Goal: Transaction & Acquisition: Purchase product/service

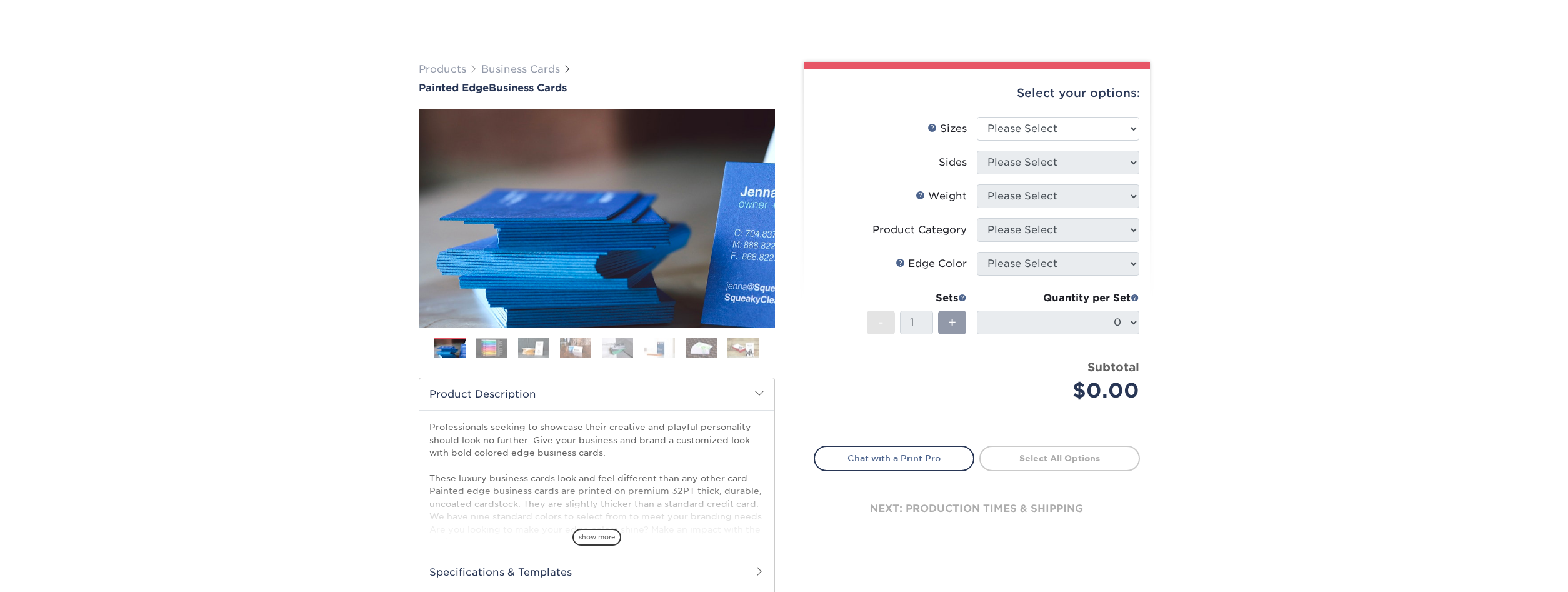
scroll to position [64, 0]
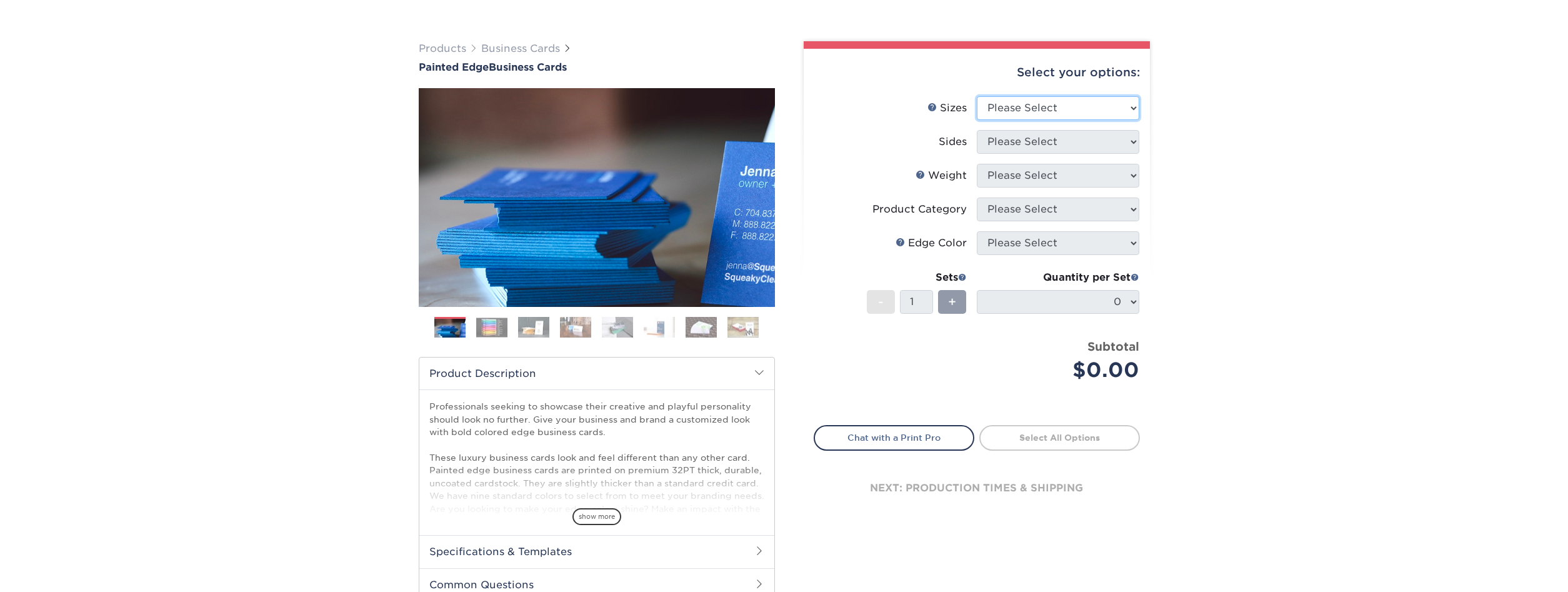
click at [977, 96] on select "Please Select 2" x 3.5" - Standard 2.125" x 3.375" - European 2.5" x 2.5" - Squ…" at bounding box center [1058, 107] width 163 height 24
select select "2.00x3.50"
click option "2" x 3.5" - Standard" at bounding box center [0, 0] width 0 height 0
click at [977, 130] on select "Please Select Print Both Sides Print Front Only" at bounding box center [1058, 141] width 163 height 24
select select "13abbda7-1d64-4f25-8bb2-c179b224825d"
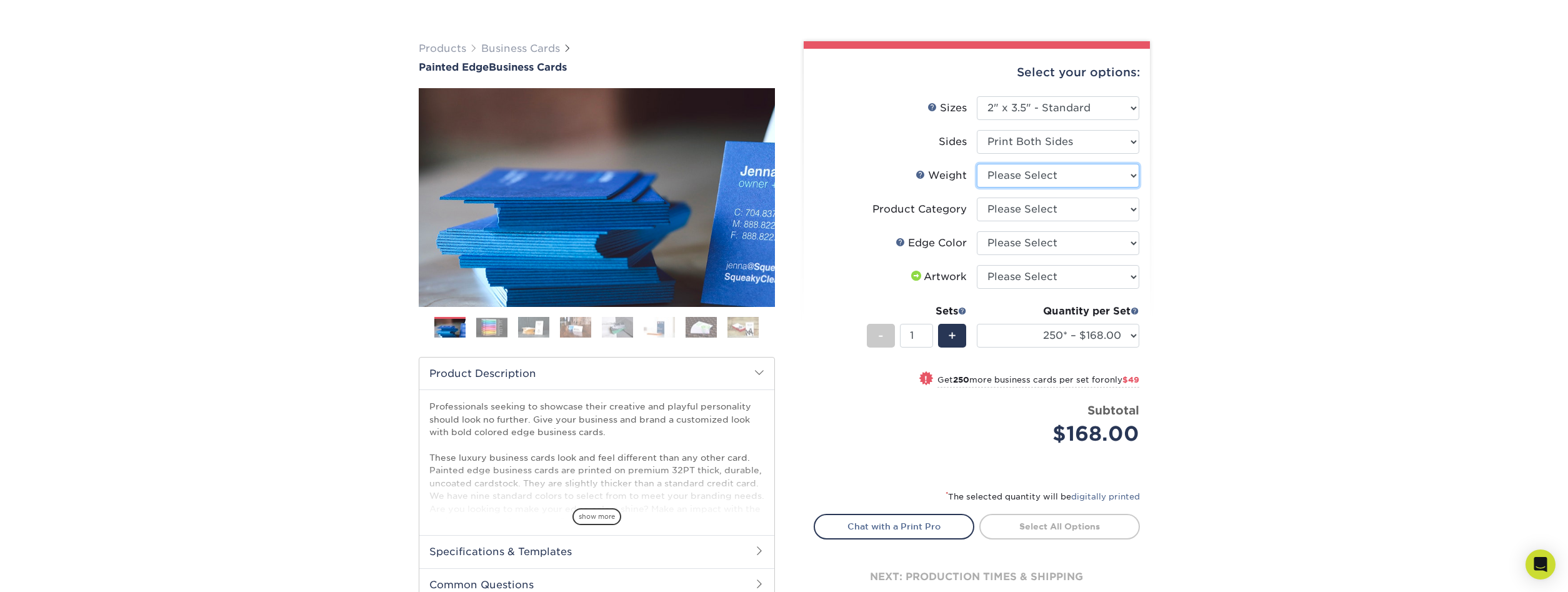
click at [977, 164] on select "Please Select 32PTUC" at bounding box center [1058, 175] width 163 height 24
select select "32PTUC"
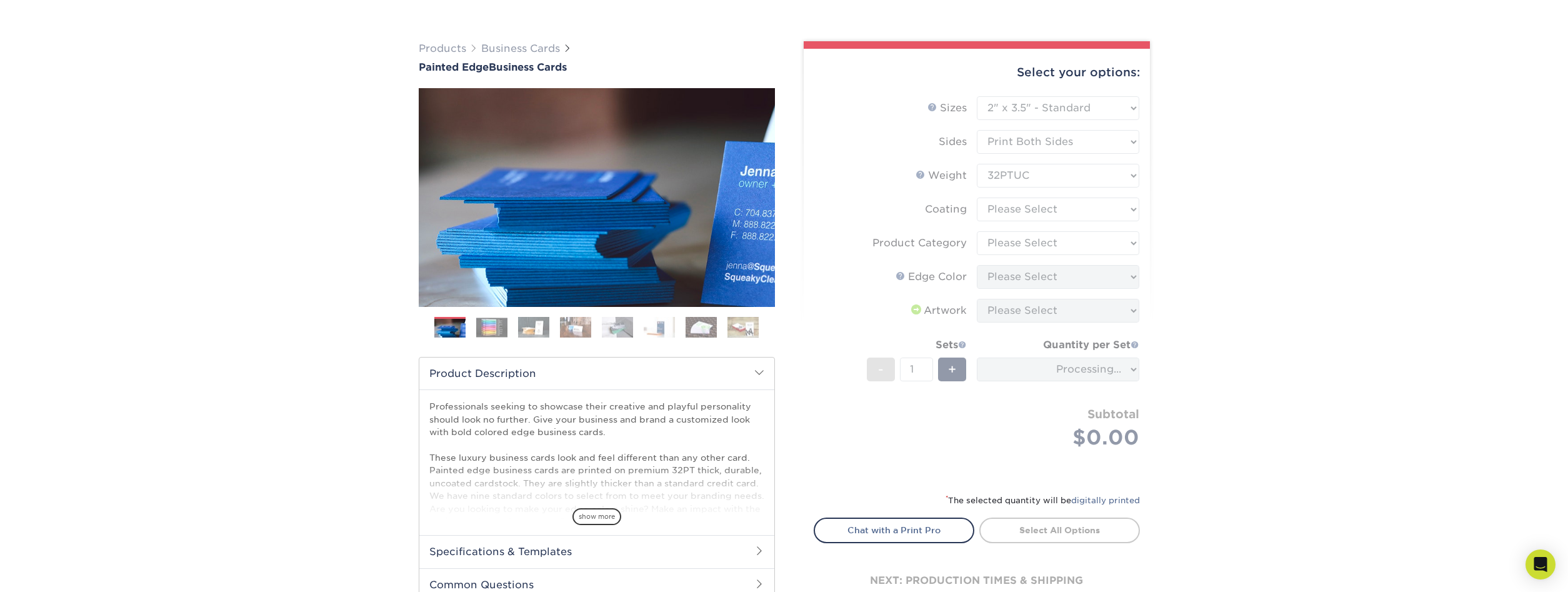
click at [1014, 212] on form "Sizes Help Sizes Please Select 2" x 3.5" - Standard 2.125" x 3.375" - European …" at bounding box center [976, 287] width 326 height 382
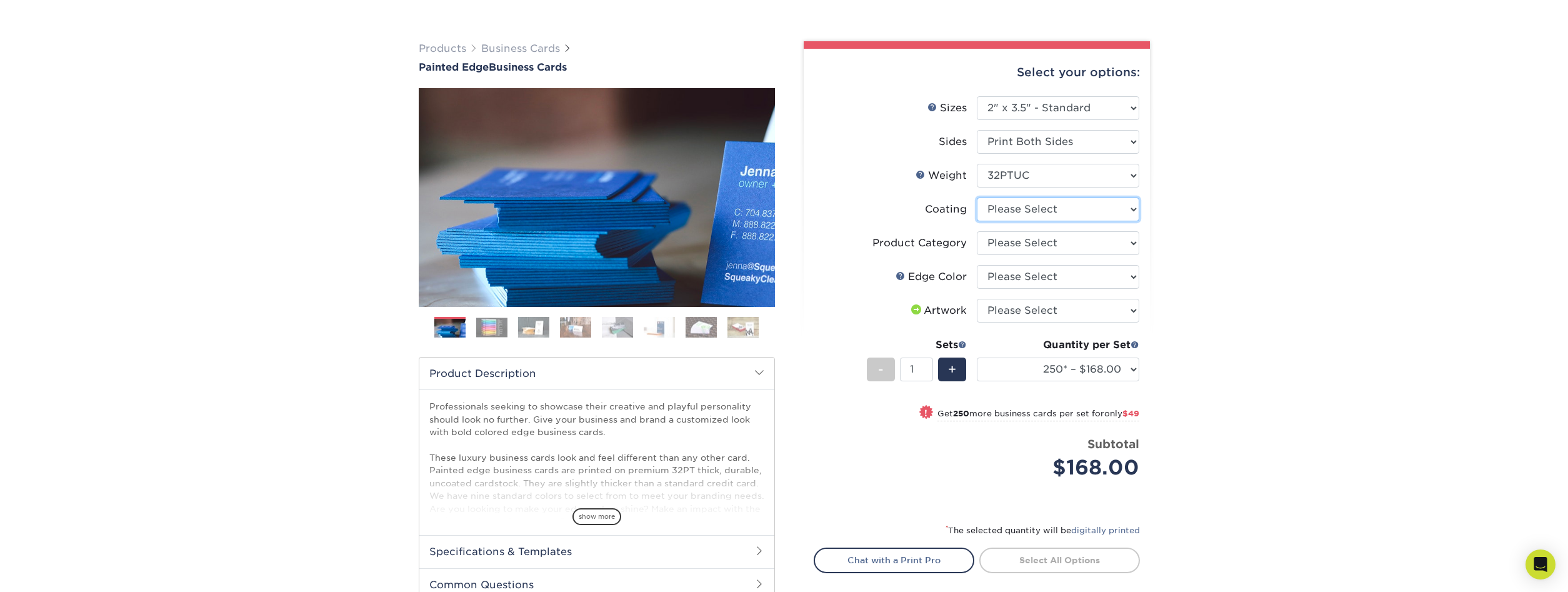
click at [977, 197] on select at bounding box center [1058, 209] width 163 height 24
click at [1014, 212] on select at bounding box center [1058, 209] width 163 height 24
click at [977, 231] on select "Please Select Business Cards" at bounding box center [1058, 243] width 163 height 24
select select "3b5148f1-0588-4f88-a218-97bcfdce65c1"
click option "Business Cards" at bounding box center [0, 0] width 0 height 0
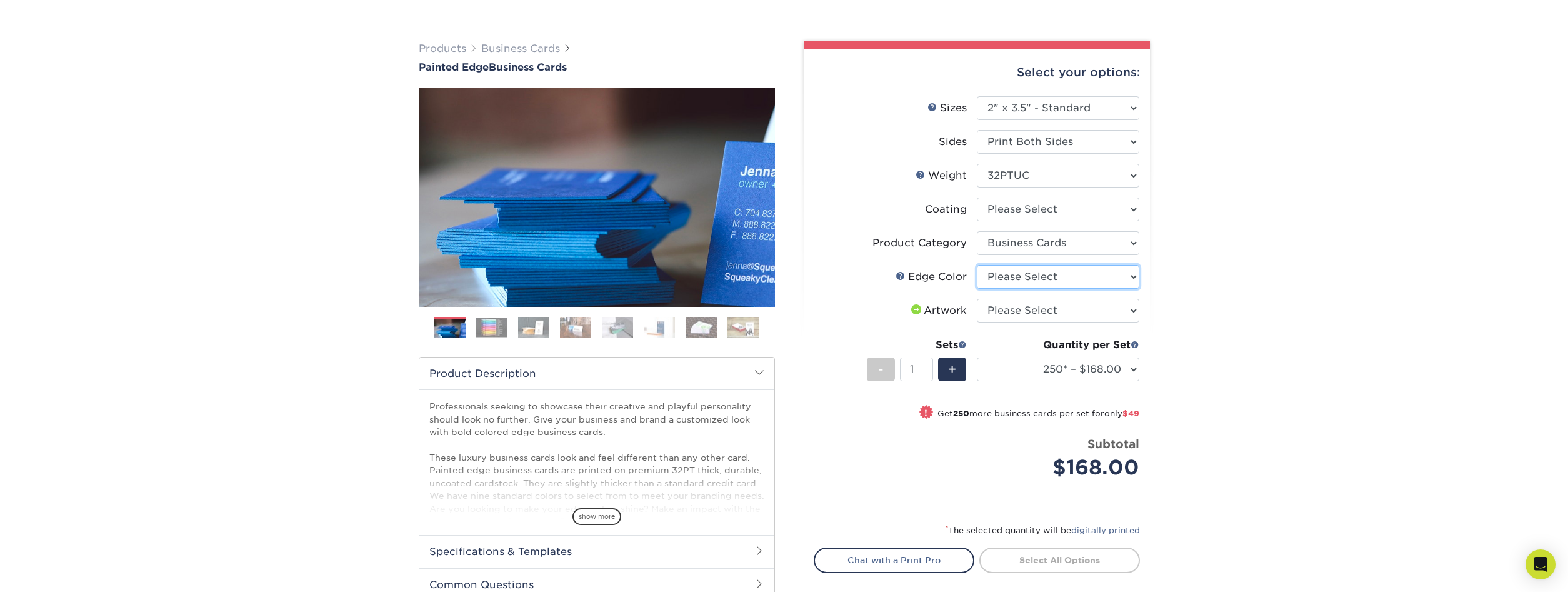
click at [977, 265] on select "Please Select Charcoal Black Brown Blue Pearlescent Blue Pearlescent Gold Pearl…" at bounding box center [1058, 276] width 163 height 24
select select "34794e23-ba15-445e-813c-341542a5462f"
click option "Charcoal Black" at bounding box center [0, 0] width 0 height 0
click at [977, 299] on select "Please Select I will upload files I need a design - $100" at bounding box center [1058, 310] width 163 height 24
click at [1255, 323] on div "Products Business Cards Painted Edge Business Cards Previous Next" at bounding box center [784, 355] width 1568 height 677
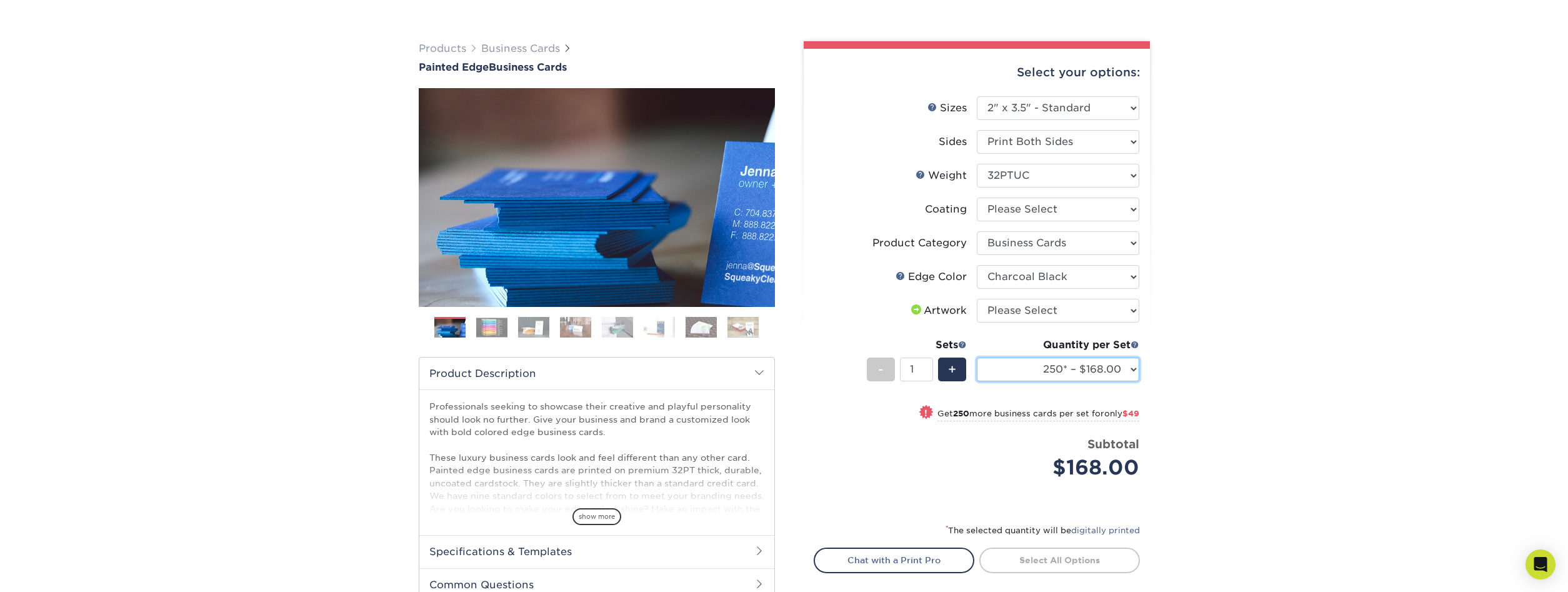
click at [977, 357] on select "250* – $168.00 500* – $217.00 1000* – $339.00" at bounding box center [1058, 369] width 163 height 24
click at [1224, 371] on div "Products Business Cards Painted Edge Business Cards Previous Next" at bounding box center [784, 355] width 1568 height 677
